Goal: Task Accomplishment & Management: Manage account settings

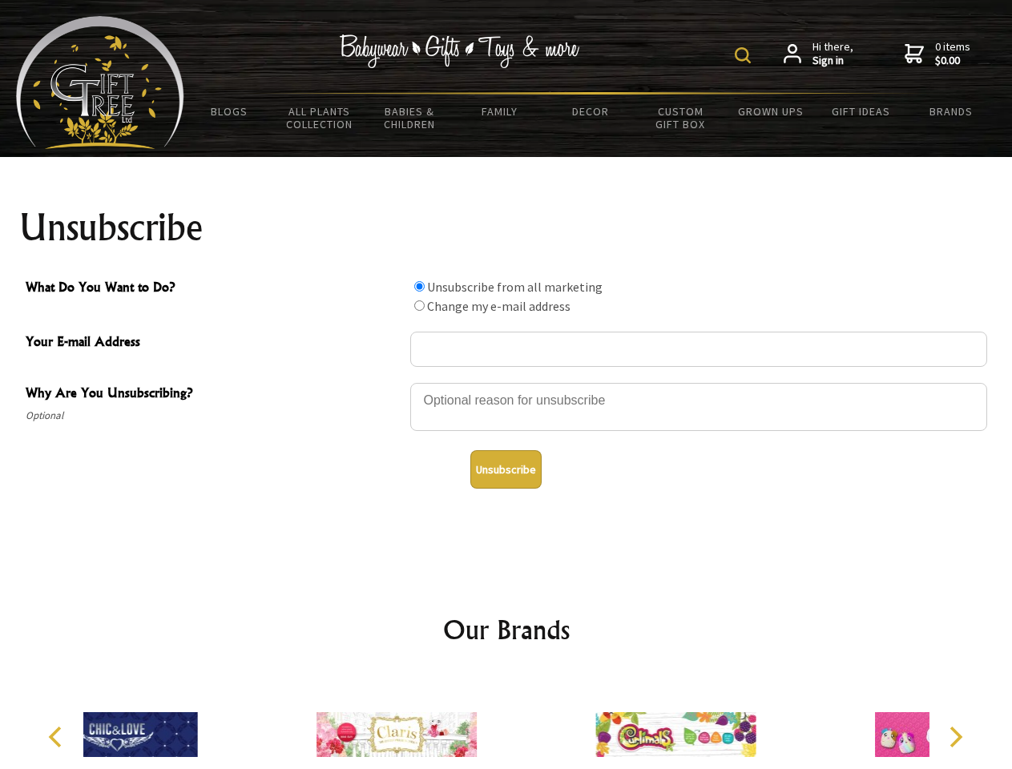
click at [745, 55] on img at bounding box center [743, 55] width 16 height 16
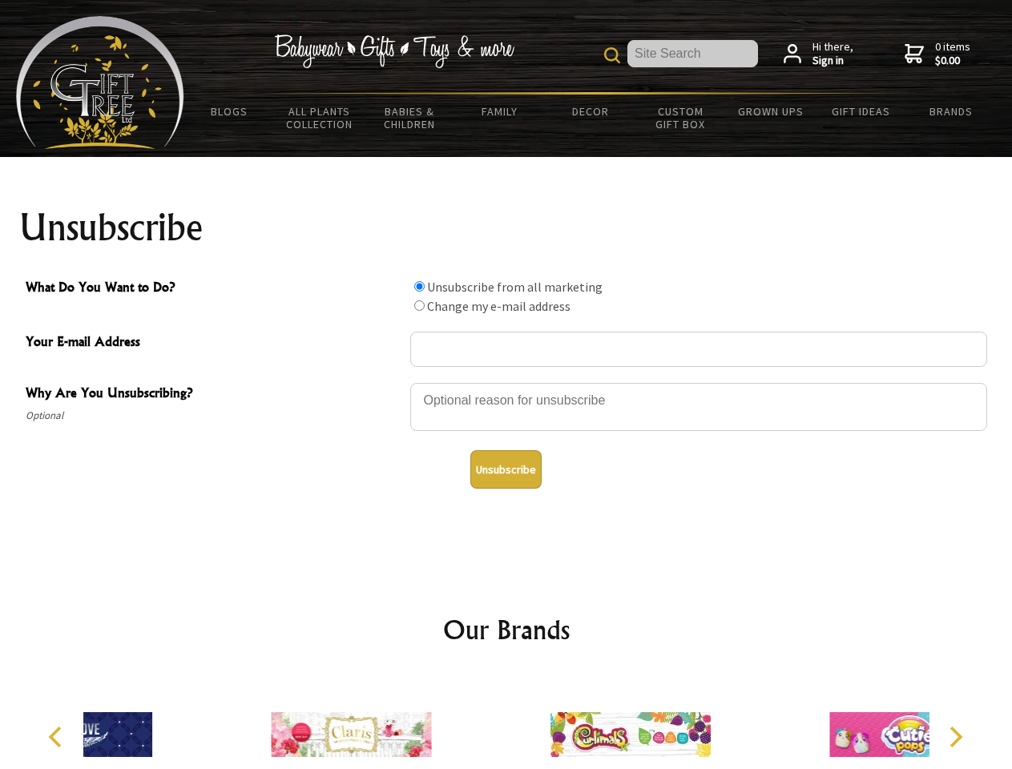
click at [506, 382] on div at bounding box center [698, 409] width 577 height 56
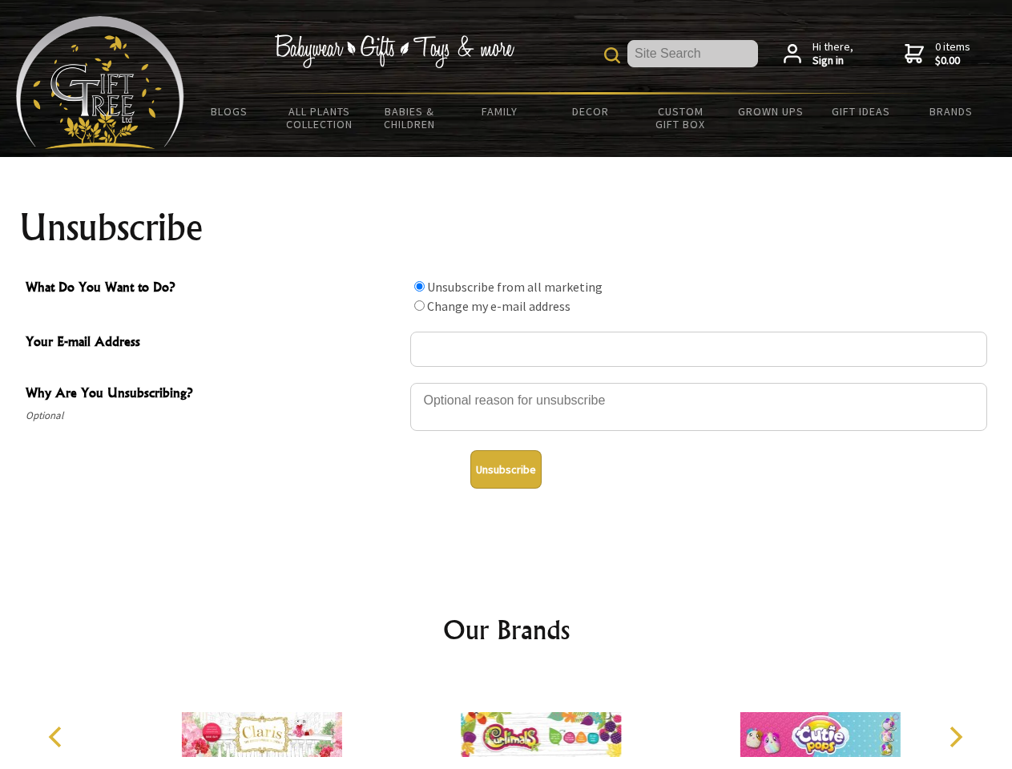
click at [419, 286] on input "What Do You Want to Do?" at bounding box center [419, 286] width 10 height 10
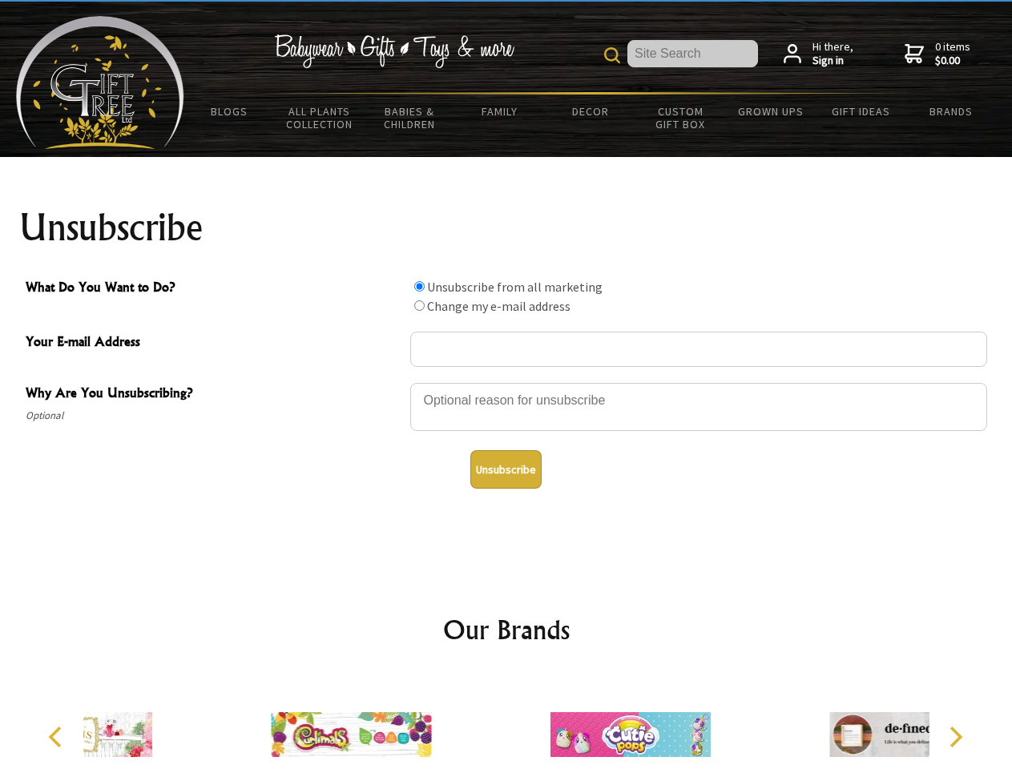
click at [419, 305] on input "What Do You Want to Do?" at bounding box center [419, 305] width 10 height 10
radio input "true"
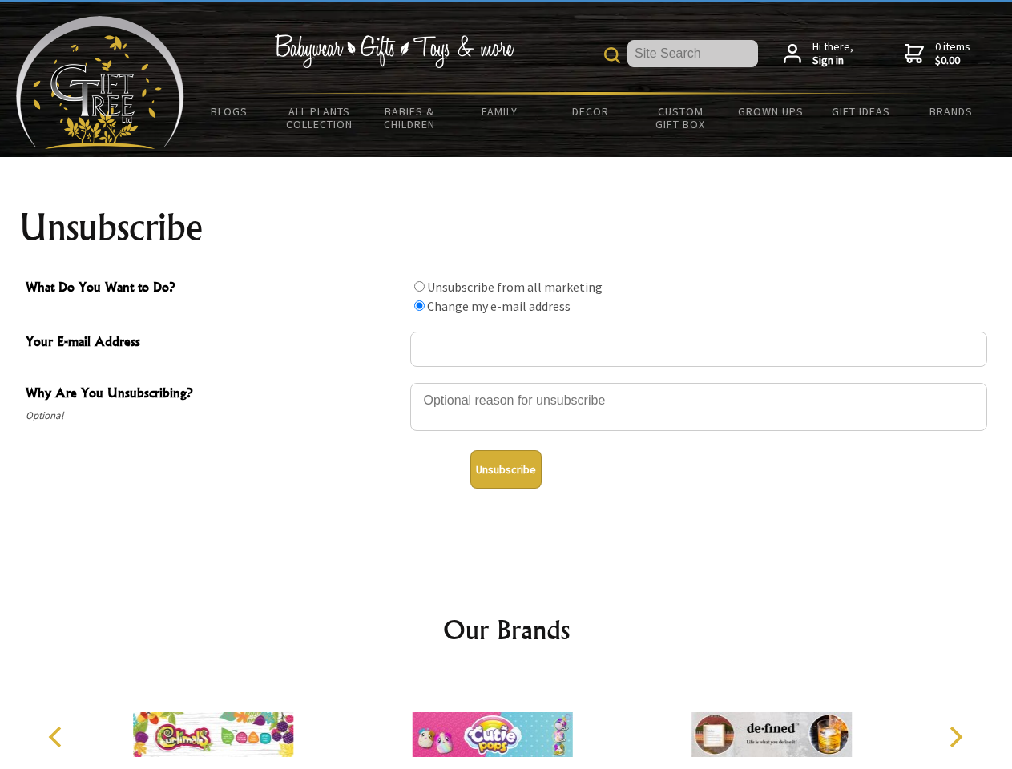
click at [506, 469] on button "Unsubscribe" at bounding box center [505, 469] width 71 height 38
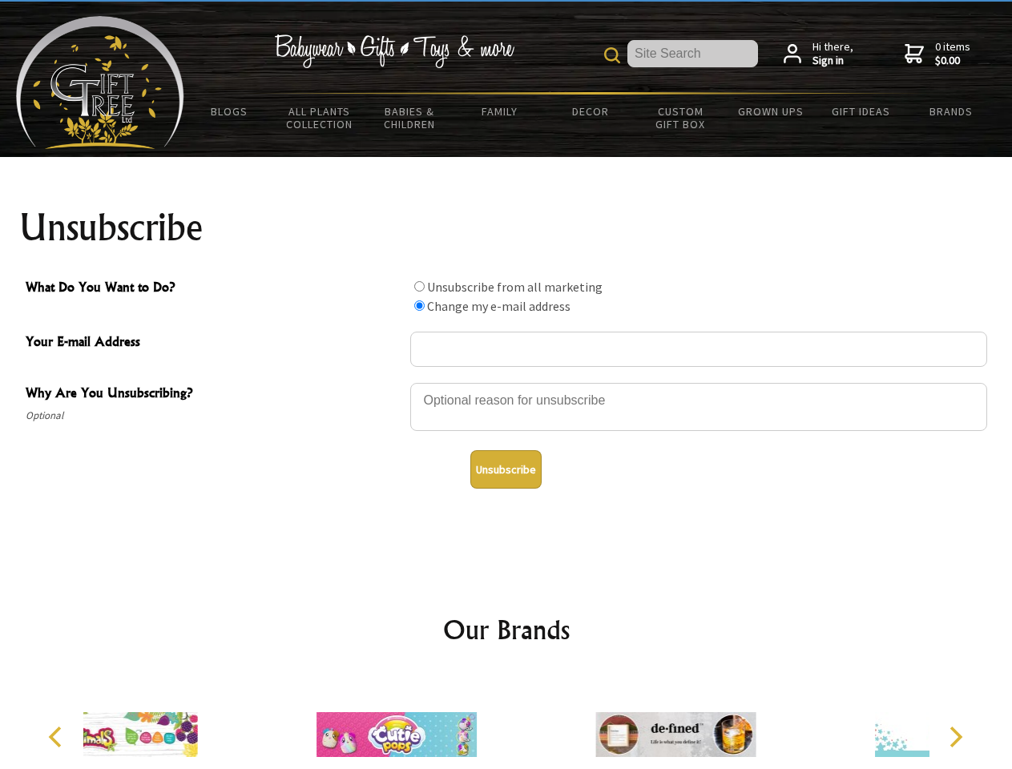
click at [506, 722] on div at bounding box center [396, 737] width 279 height 125
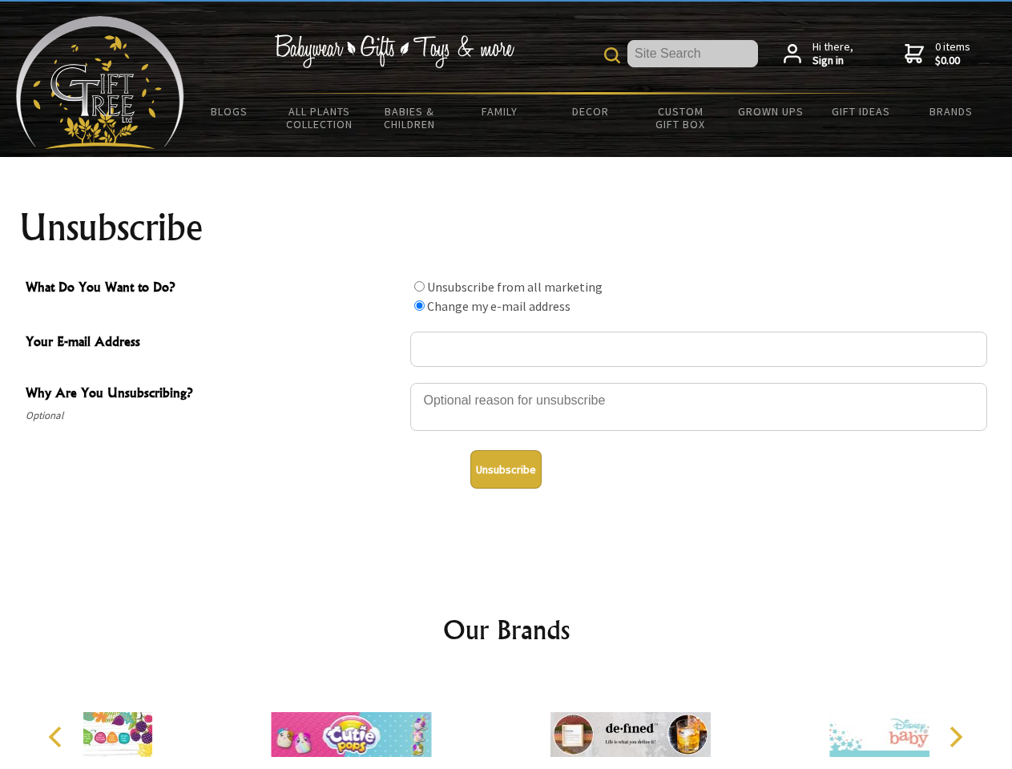
click at [58, 737] on icon "Previous" at bounding box center [56, 737] width 21 height 21
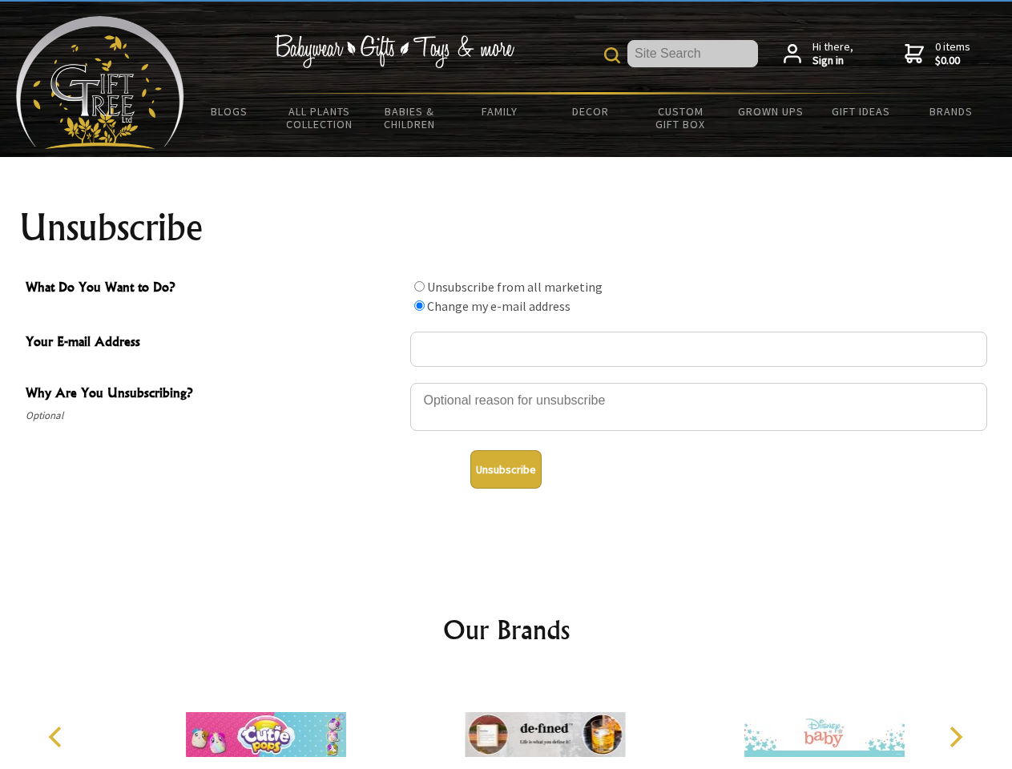
click at [955, 737] on icon "Next" at bounding box center [954, 737] width 21 height 21
